Goal: Check status: Check status

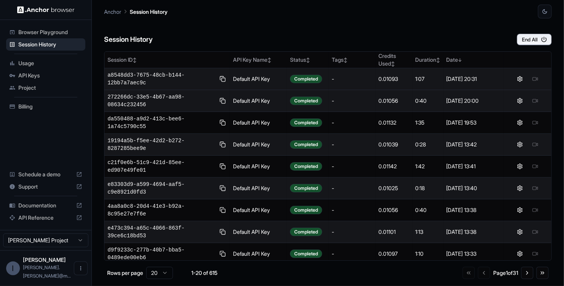
drag, startPoint x: 410, startPoint y: 78, endPoint x: 492, endPoint y: 85, distance: 82.2
click at [492, 85] on tr "a8548dd3-7675-48cb-b144-12bb7a7aec9c Default API Key Completed - 0.01093 1:07 A…" at bounding box center [328, 79] width 447 height 22
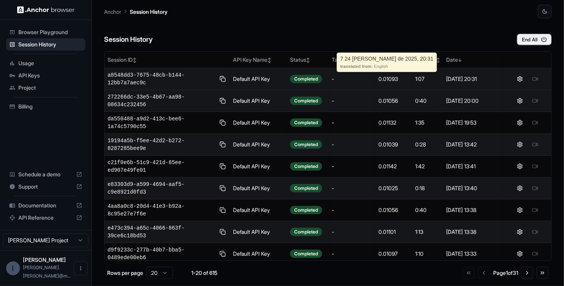
click at [486, 84] on td "[DATE] 20:31" at bounding box center [474, 79] width 61 height 22
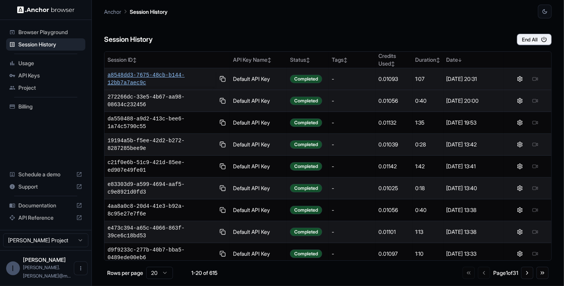
drag, startPoint x: 498, startPoint y: 79, endPoint x: 107, endPoint y: 76, distance: 391.0
click at [107, 76] on tr "a8548dd3-7675-48cb-b144-12bb7a7aec9c Default API Key Completed - 0.01093 1:07 A…" at bounding box center [328, 79] width 447 height 22
click at [510, 80] on button at bounding box center [514, 78] width 9 height 9
